Goal: Transaction & Acquisition: Purchase product/service

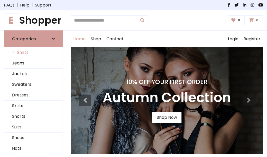
click at [33, 53] on link "T-Shirts" at bounding box center [33, 52] width 58 height 11
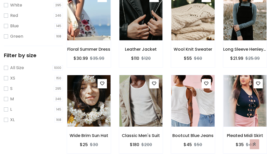
scroll to position [9, 0]
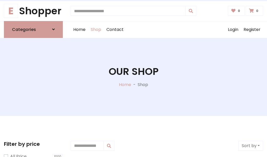
click at [133, 77] on h1 "Our Shop" at bounding box center [134, 72] width 50 height 12
click at [167, 29] on div "Home Shop Contact Log out Login Register" at bounding box center [167, 29] width 192 height 17
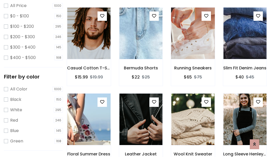
click at [192, 43] on img at bounding box center [193, 33] width 52 height 125
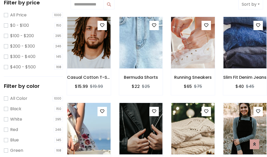
scroll to position [9, 0]
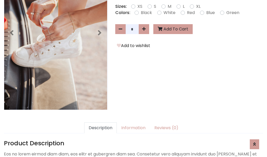
scroll to position [127, 0]
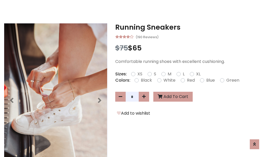
click at [189, 27] on h3 "Running Sneakers" at bounding box center [189, 27] width 148 height 8
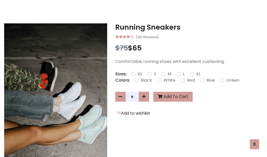
click at [189, 27] on h3 "Running Sneakers" at bounding box center [189, 27] width 148 height 8
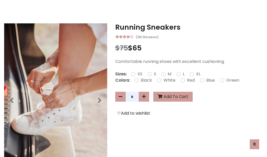
click at [189, 27] on h3 "Running Sneakers" at bounding box center [189, 27] width 148 height 8
